Goal: Information Seeking & Learning: Learn about a topic

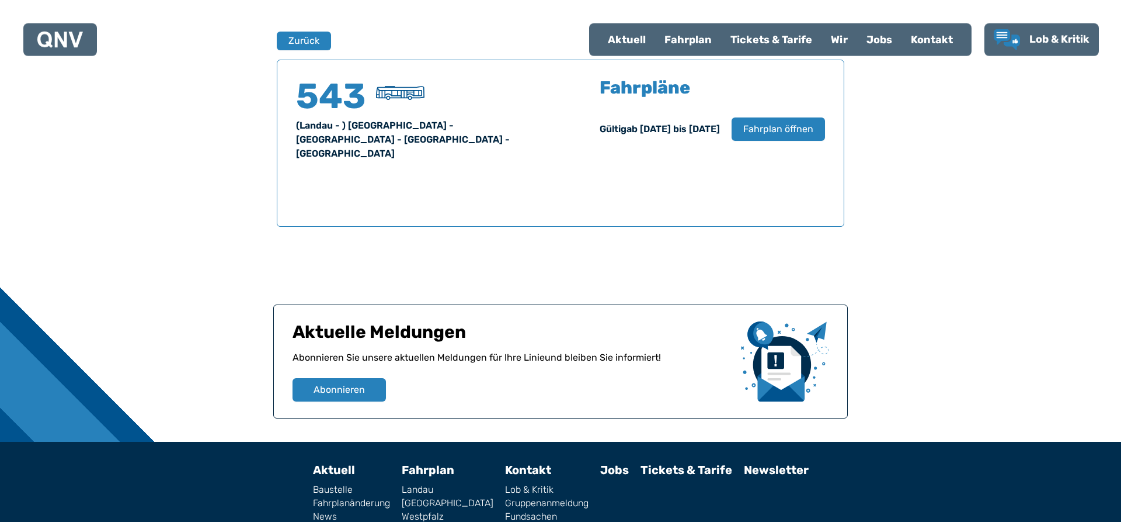
scroll to position [770, 0]
click at [777, 130] on span "Fahrplan öffnen" at bounding box center [778, 128] width 71 height 14
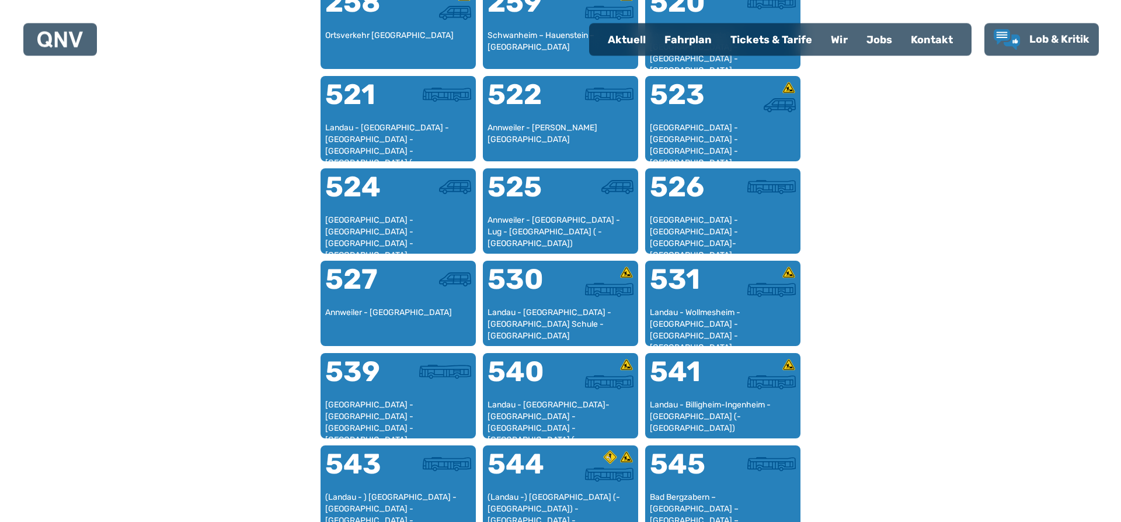
scroll to position [835, 0]
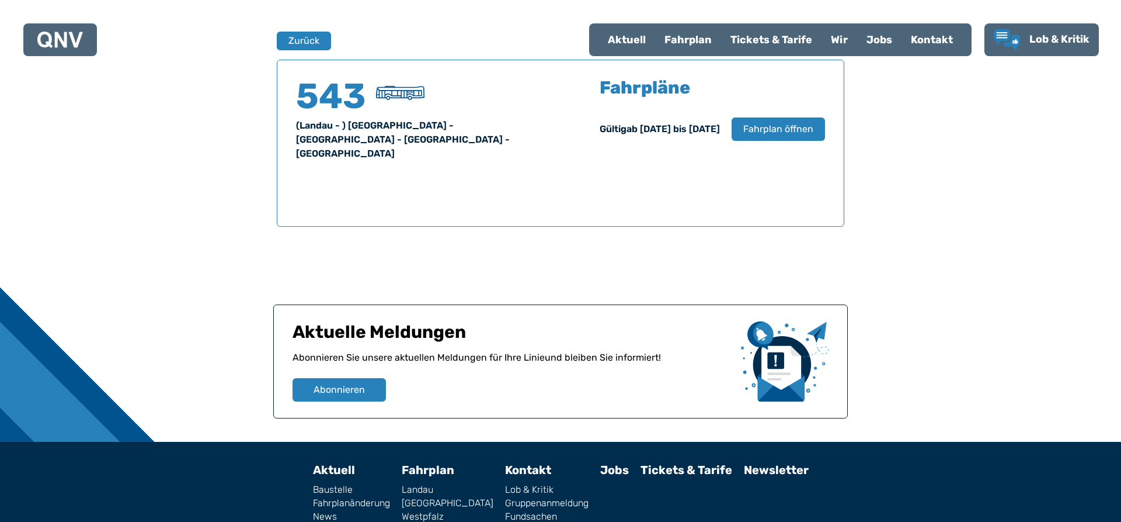
scroll to position [770, 0]
click at [776, 133] on span "Fahrplan öffnen" at bounding box center [778, 128] width 71 height 14
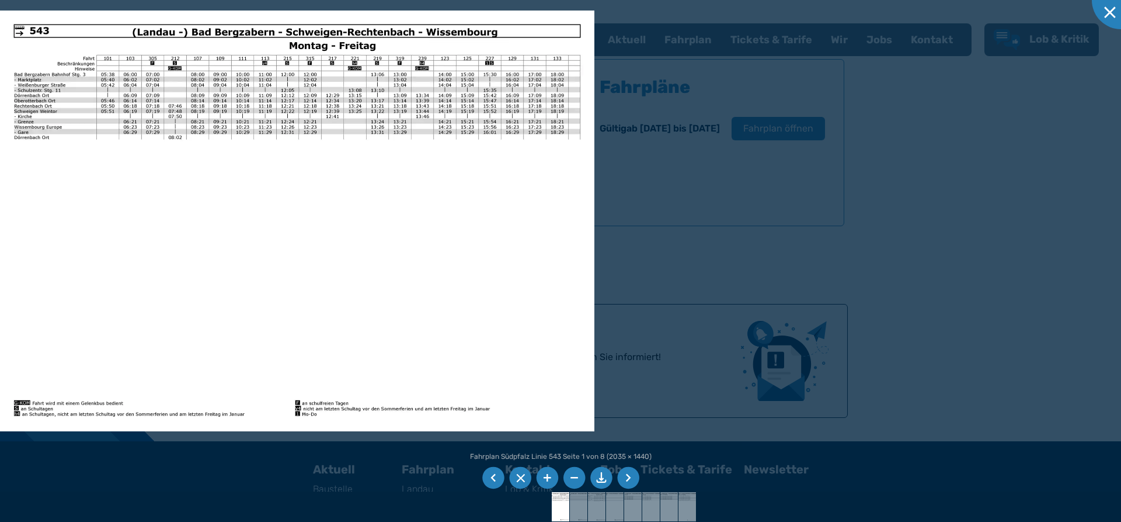
click at [625, 473] on li at bounding box center [628, 478] width 22 height 22
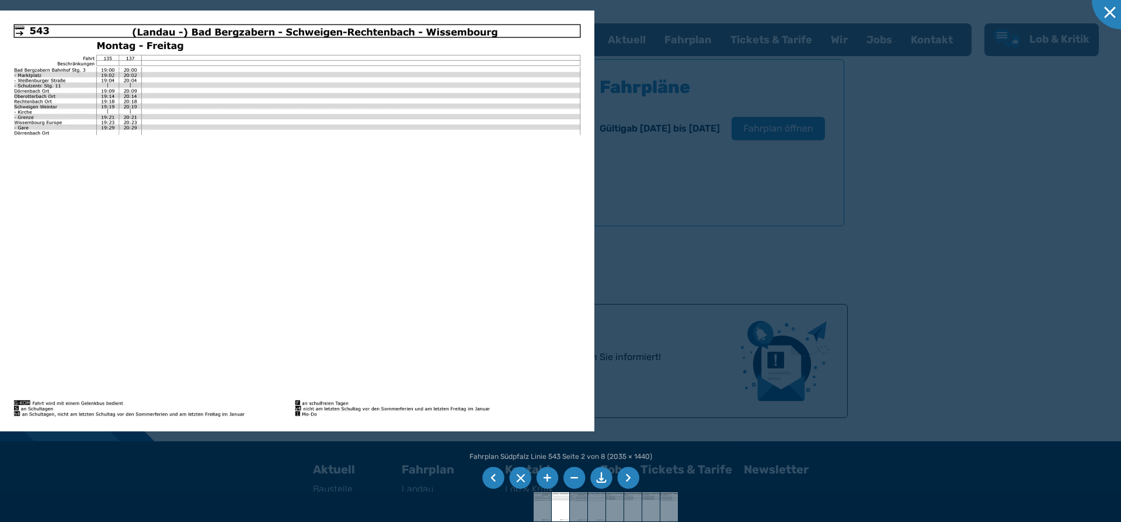
click at [625, 473] on li at bounding box center [628, 478] width 22 height 22
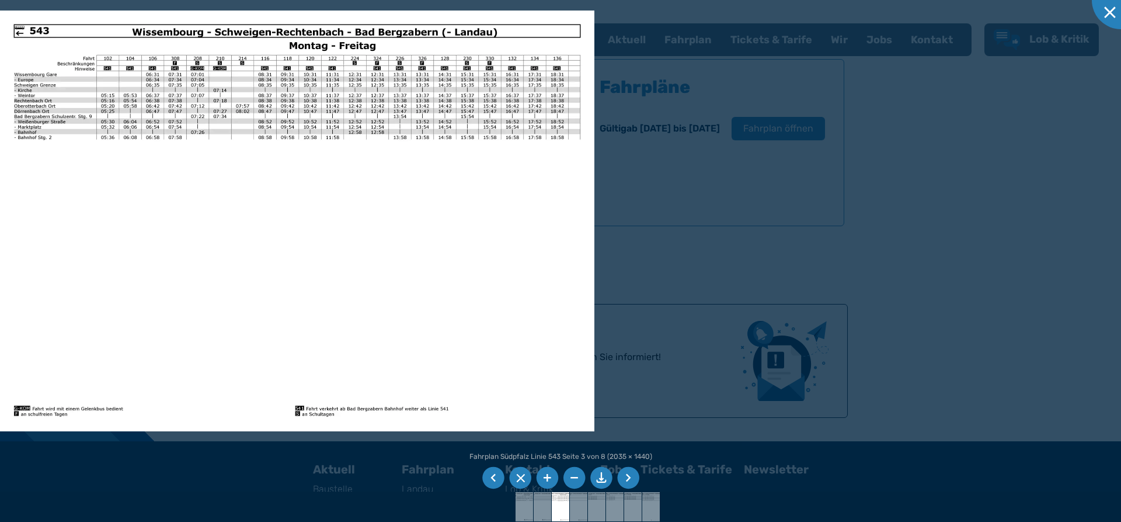
click at [628, 477] on li at bounding box center [628, 478] width 22 height 22
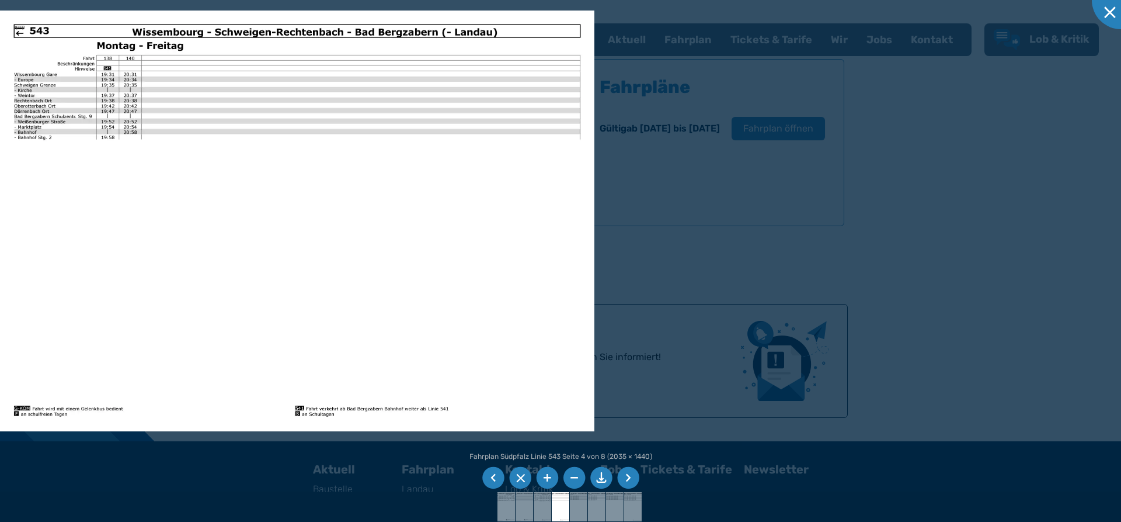
click at [628, 477] on li at bounding box center [628, 478] width 22 height 22
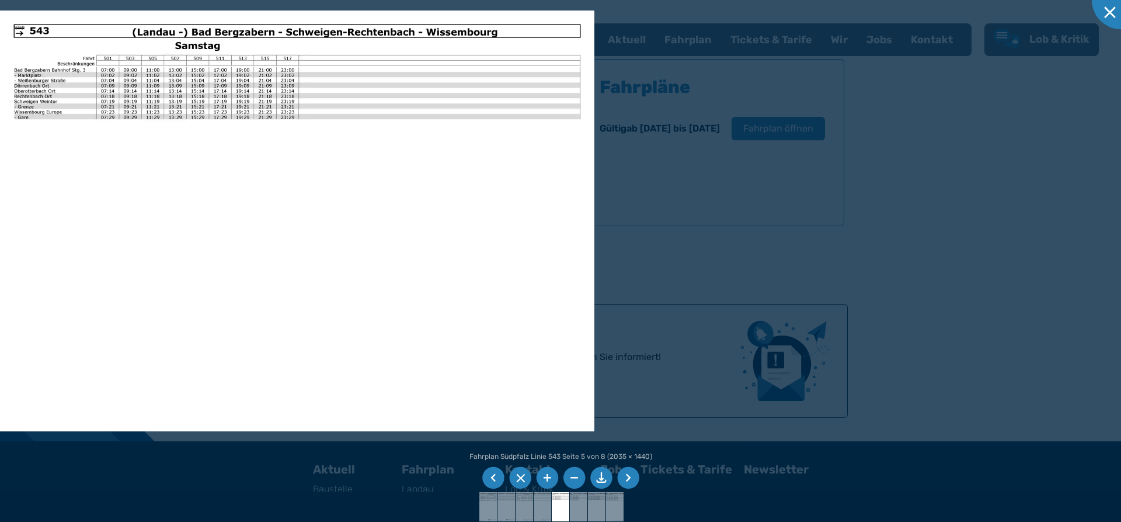
click at [628, 477] on li at bounding box center [628, 478] width 22 height 22
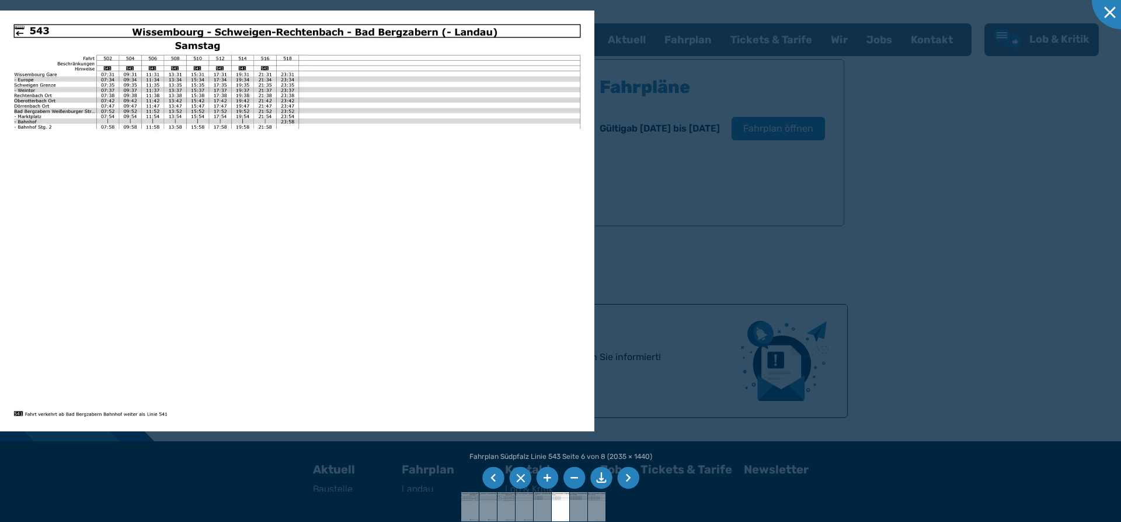
click at [628, 477] on li at bounding box center [628, 478] width 22 height 22
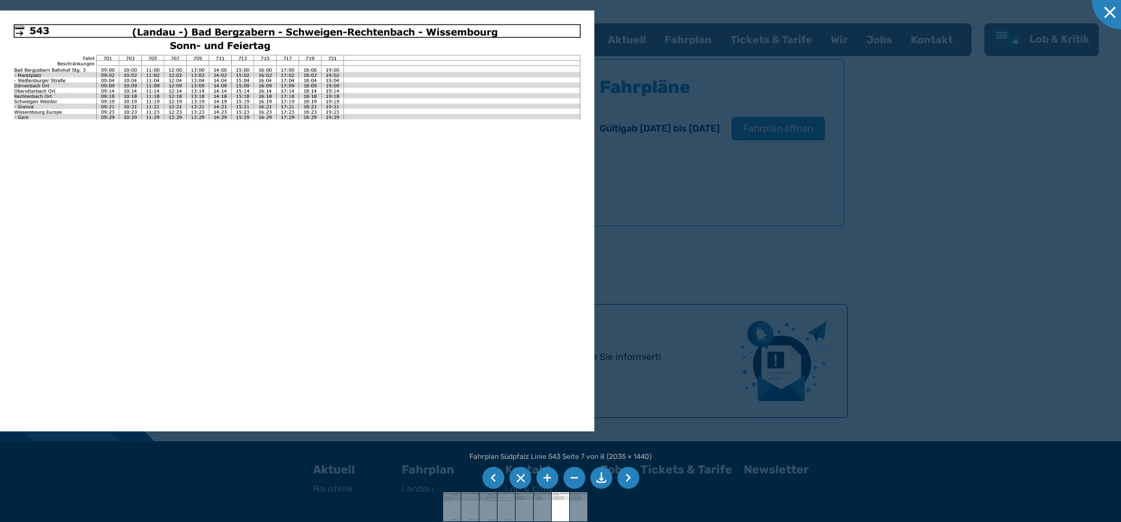
click at [628, 477] on li at bounding box center [628, 478] width 22 height 22
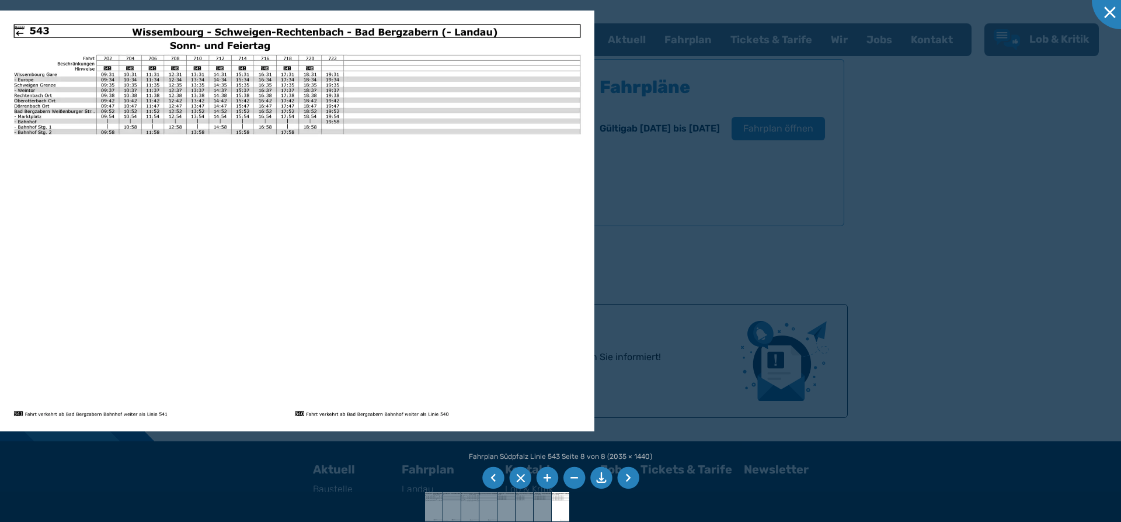
click at [628, 477] on li at bounding box center [628, 478] width 22 height 22
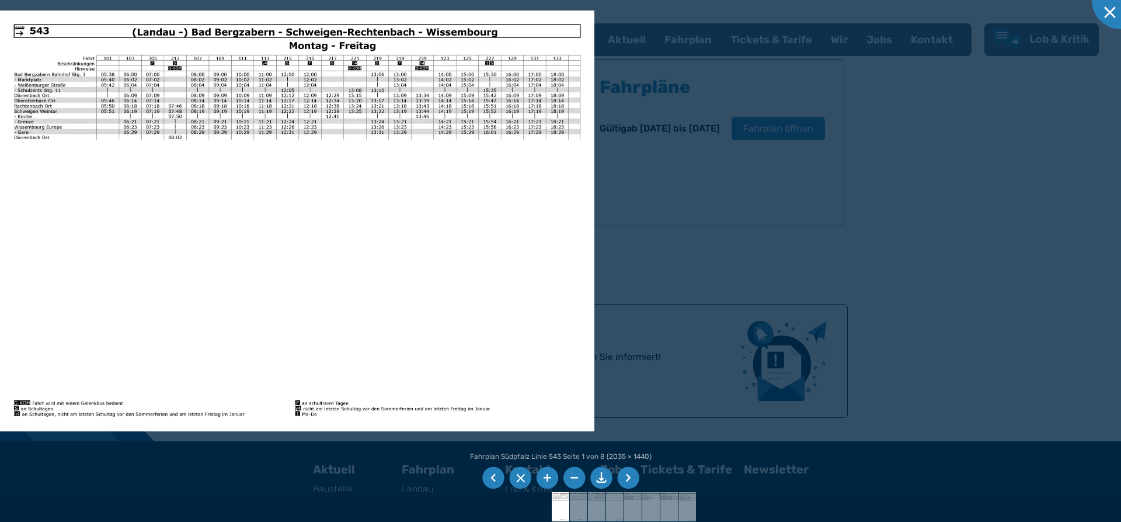
click at [628, 477] on li at bounding box center [628, 478] width 22 height 22
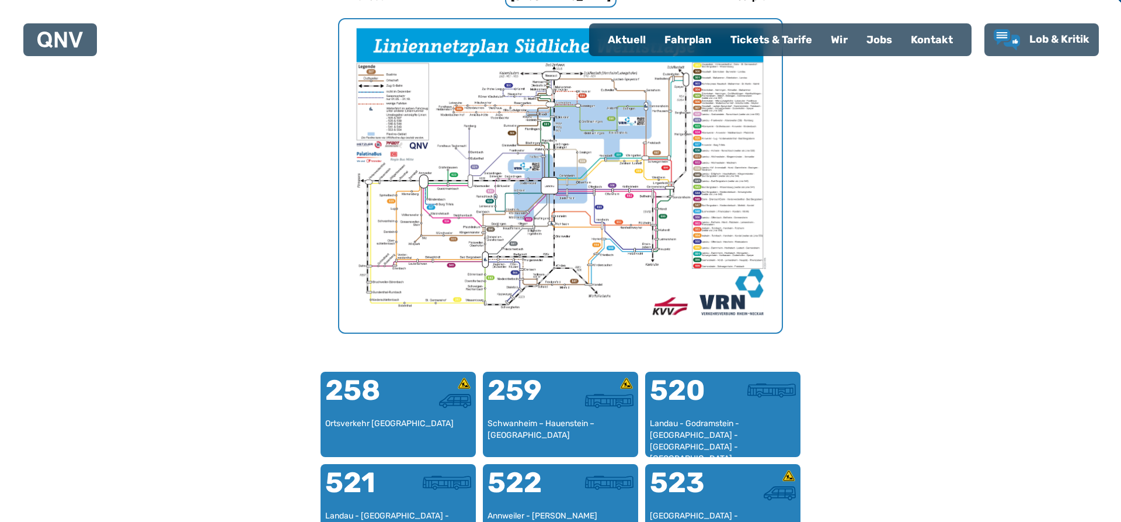
scroll to position [903, 0]
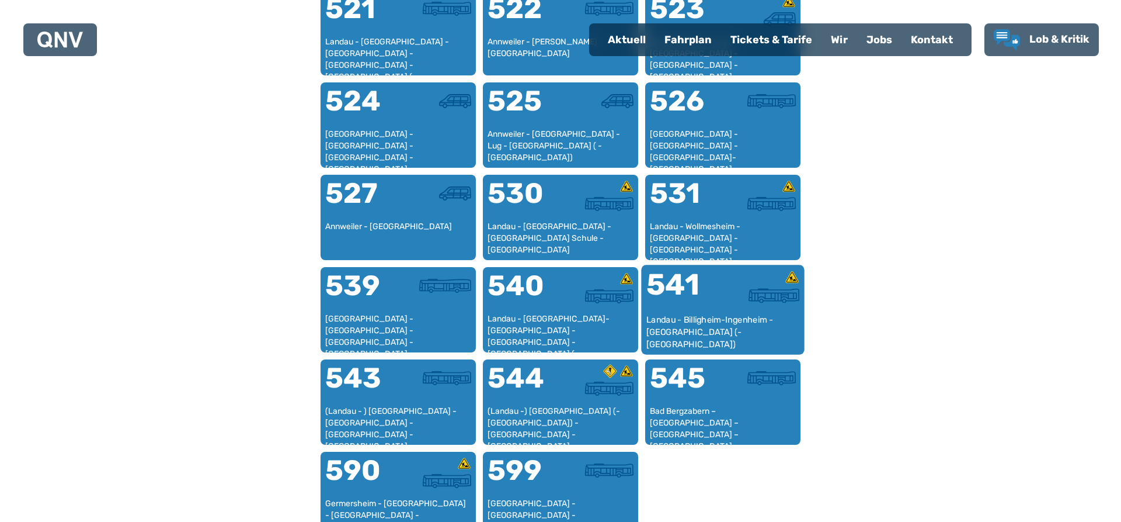
click at [683, 302] on div "541" at bounding box center [685, 292] width 77 height 44
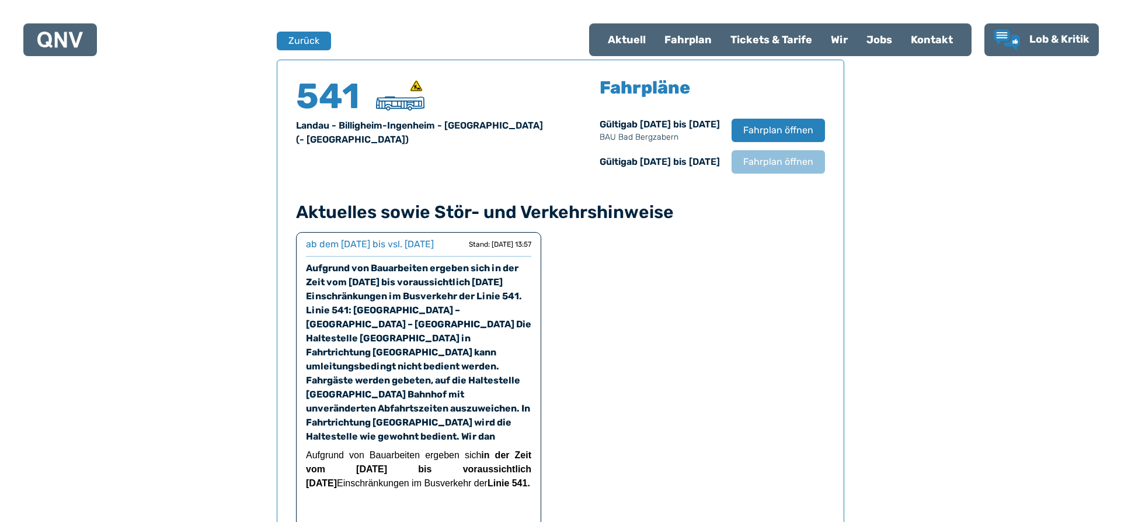
scroll to position [770, 0]
click at [759, 128] on span "Fahrplan öffnen" at bounding box center [778, 130] width 71 height 14
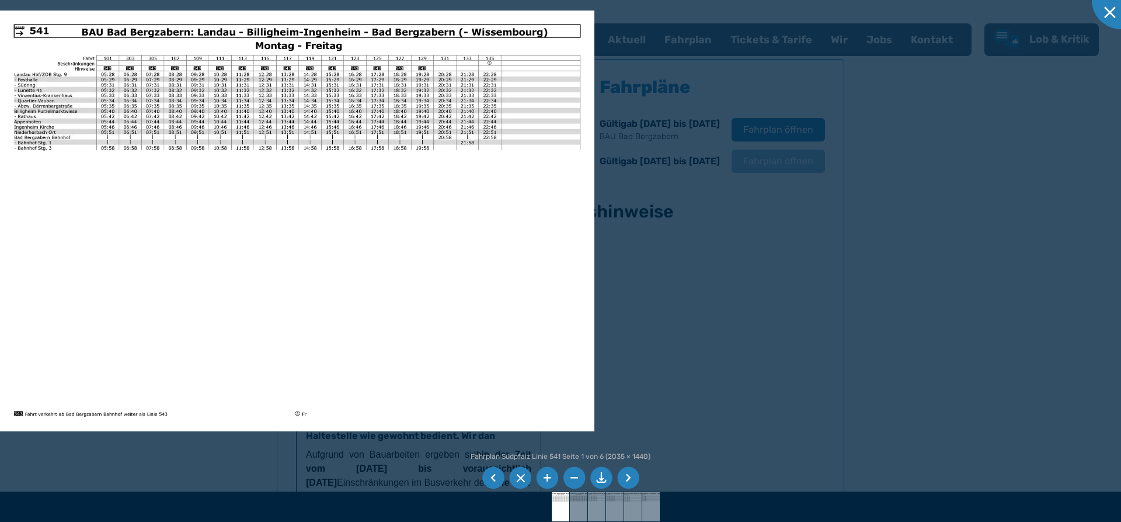
click at [626, 477] on li at bounding box center [628, 478] width 22 height 22
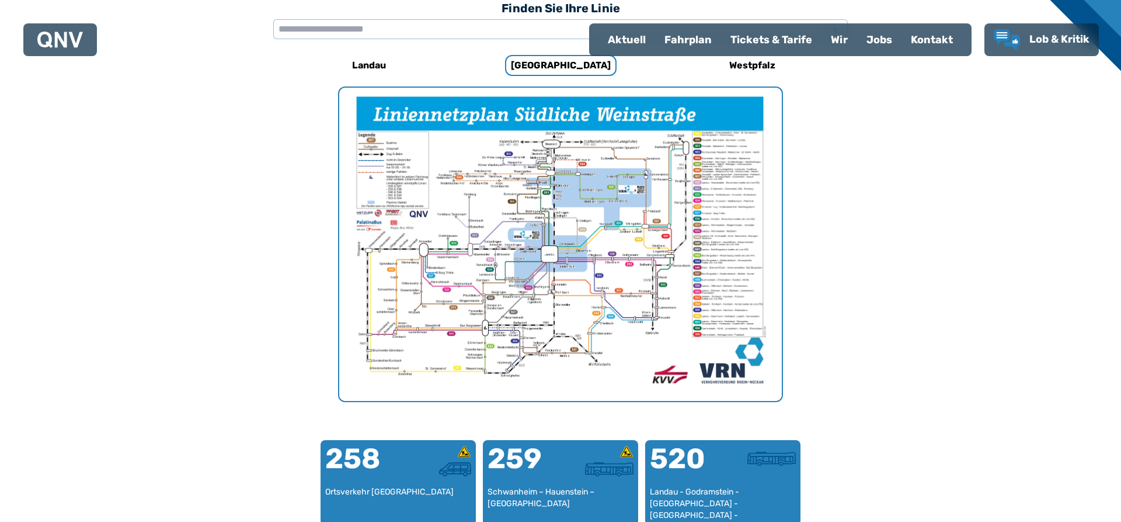
scroll to position [360, 0]
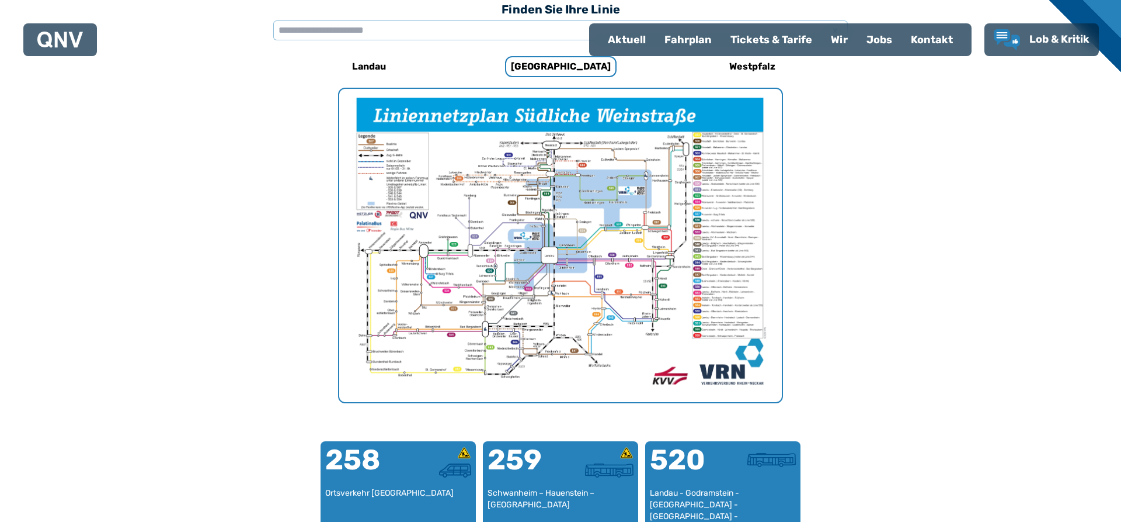
click at [767, 39] on div "Tickets & Tarife" at bounding box center [771, 40] width 100 height 30
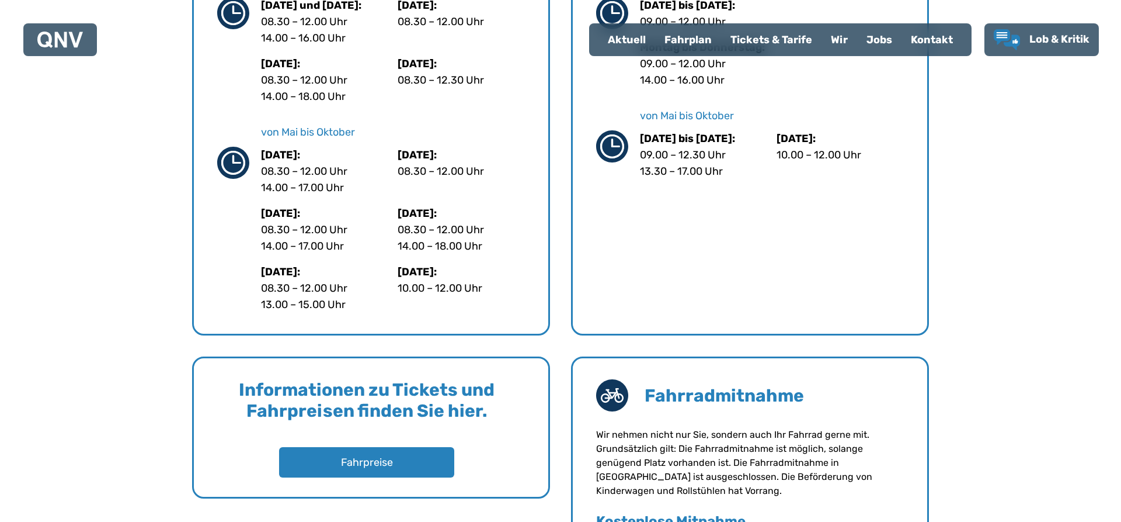
scroll to position [649, 0]
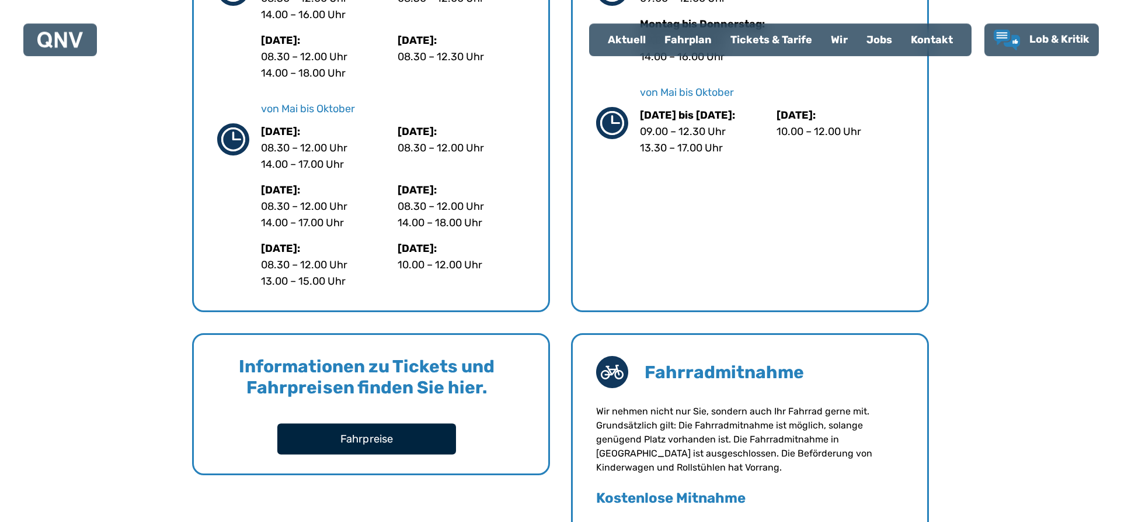
click at [392, 443] on button "Fahrpreise" at bounding box center [366, 438] width 179 height 31
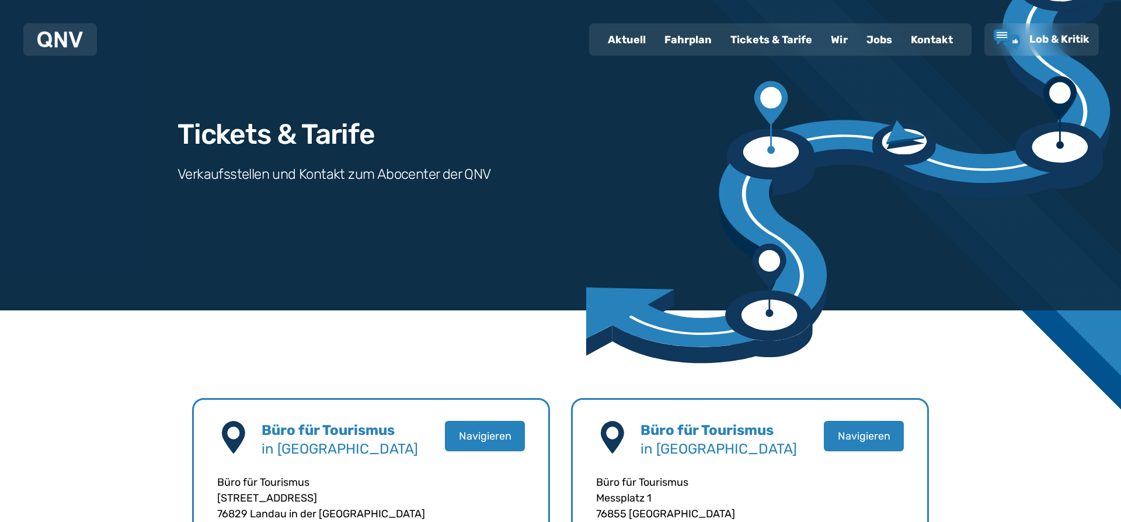
scroll to position [0, 0]
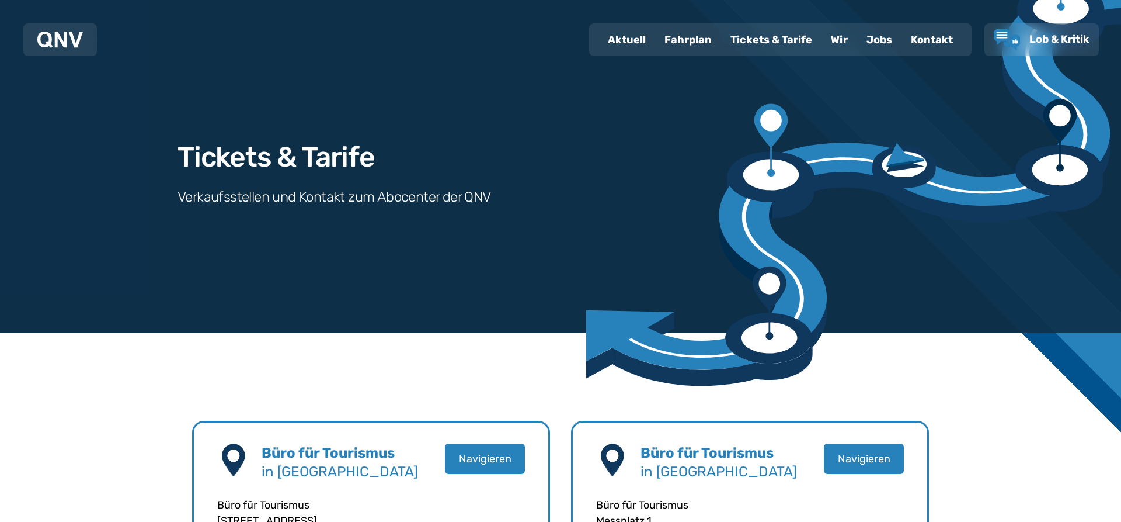
click at [685, 40] on div "Fahrplan" at bounding box center [688, 40] width 66 height 30
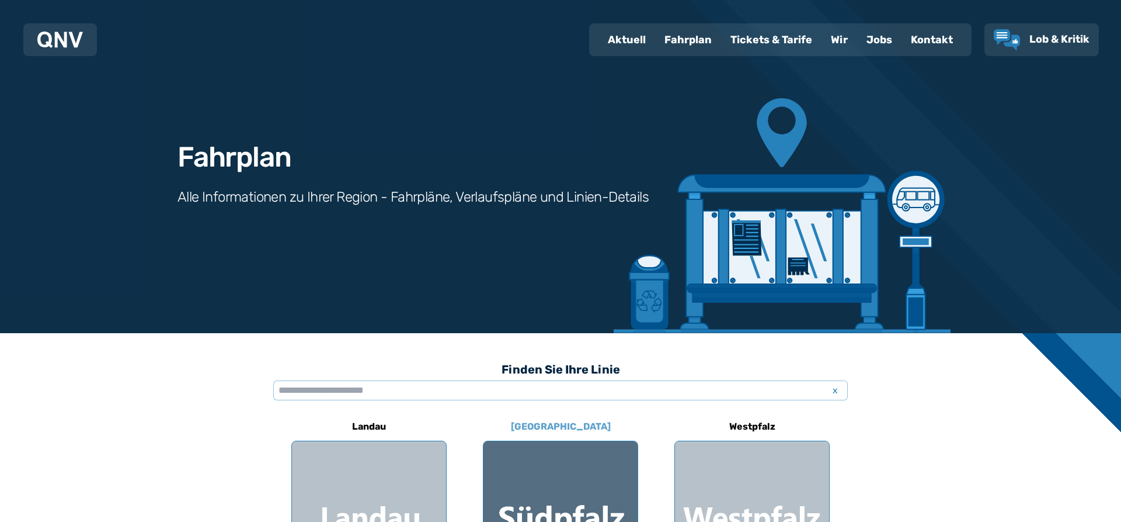
click at [571, 478] on div at bounding box center [561, 518] width 154 height 154
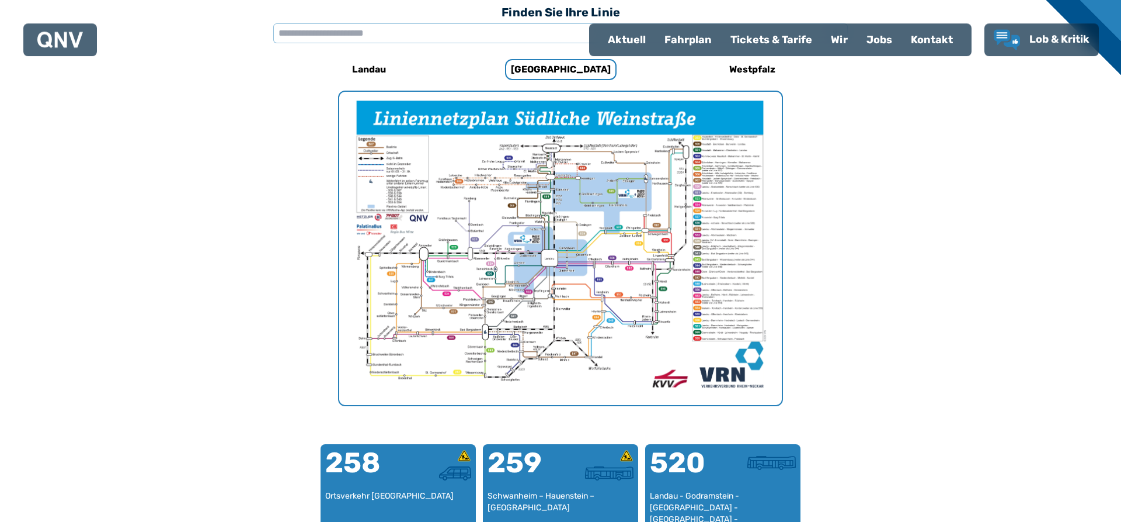
scroll to position [360, 0]
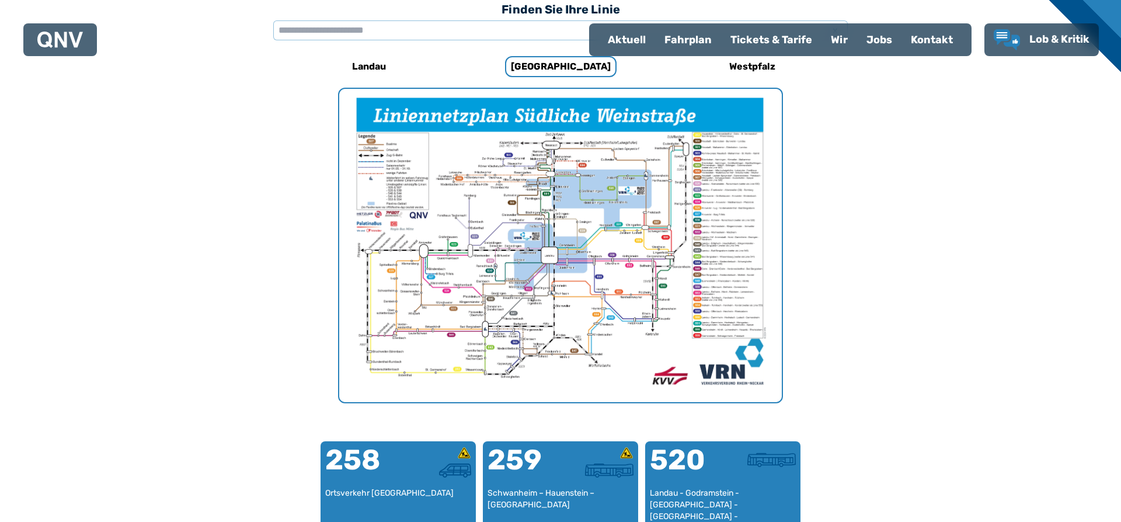
click at [652, 285] on img "1 von 1" at bounding box center [560, 245] width 443 height 313
